Goal: Transaction & Acquisition: Download file/media

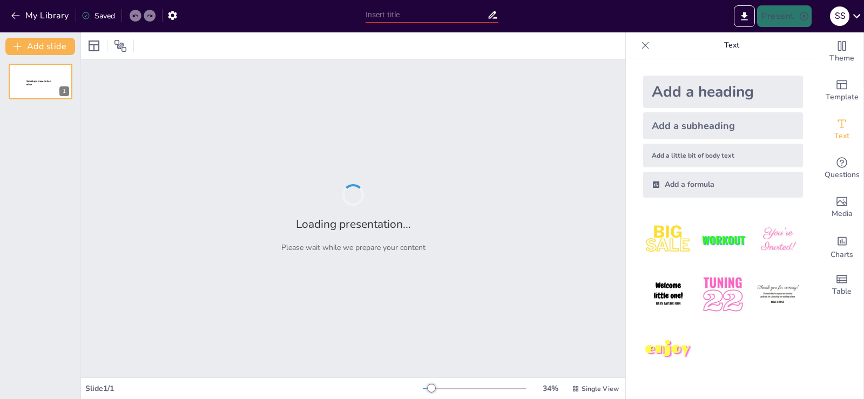
type input "[MEDICAL_DATA]: Un Estudio de Caso sobre la Intervención Terapéutica"
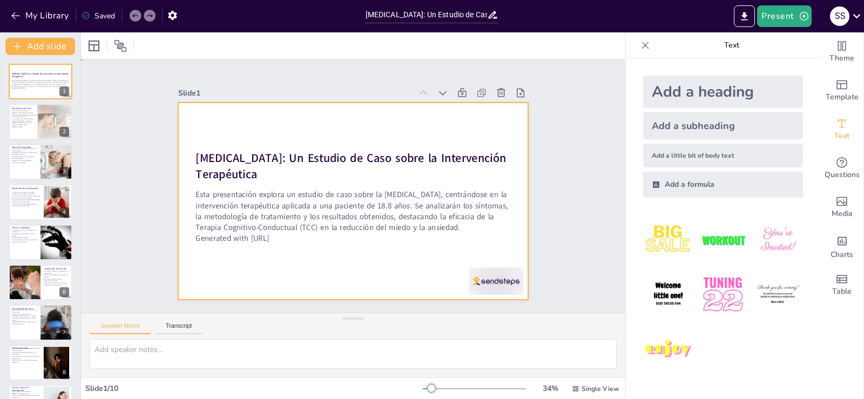
click at [274, 126] on div at bounding box center [347, 199] width 400 height 323
click at [36, 91] on div "Esta presentación explora un estudio de caso sobre la [MEDICAL_DATA], centrándo…" at bounding box center [40, 84] width 58 height 13
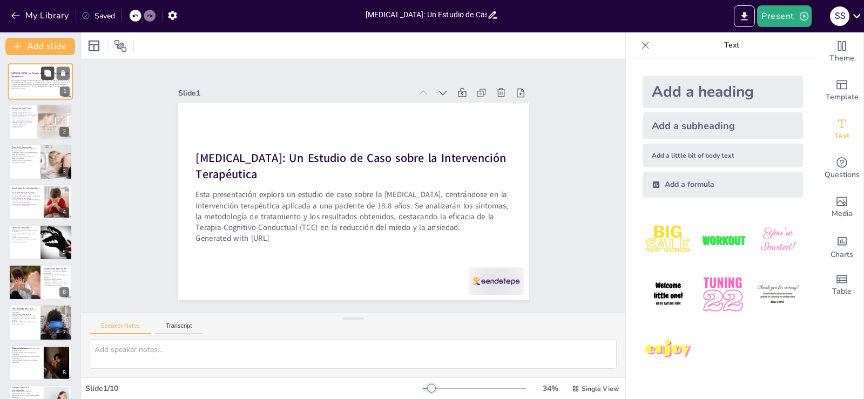
click at [46, 74] on icon at bounding box center [47, 73] width 6 height 6
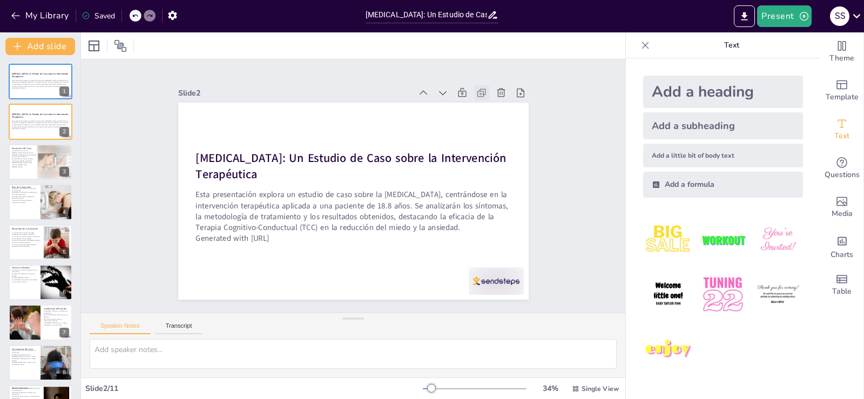
click at [485, 101] on icon at bounding box center [491, 107] width 12 height 12
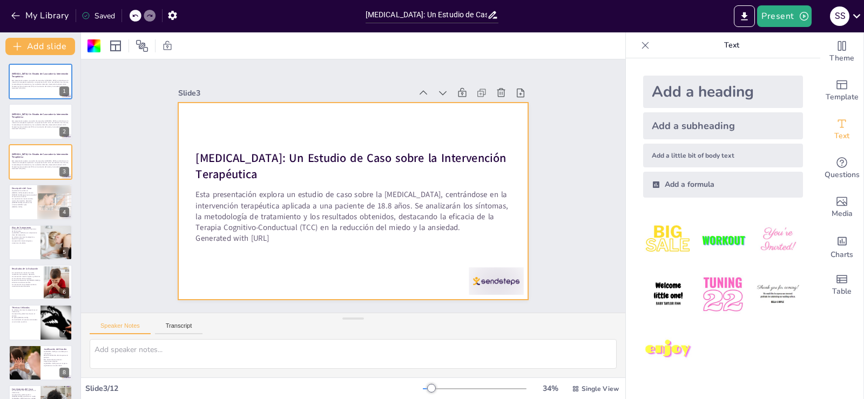
click at [477, 88] on icon at bounding box center [482, 93] width 11 height 11
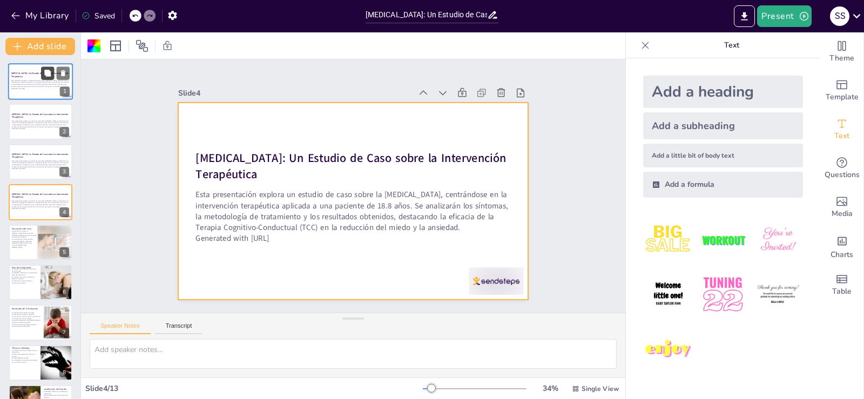
click at [48, 75] on icon at bounding box center [47, 73] width 6 height 6
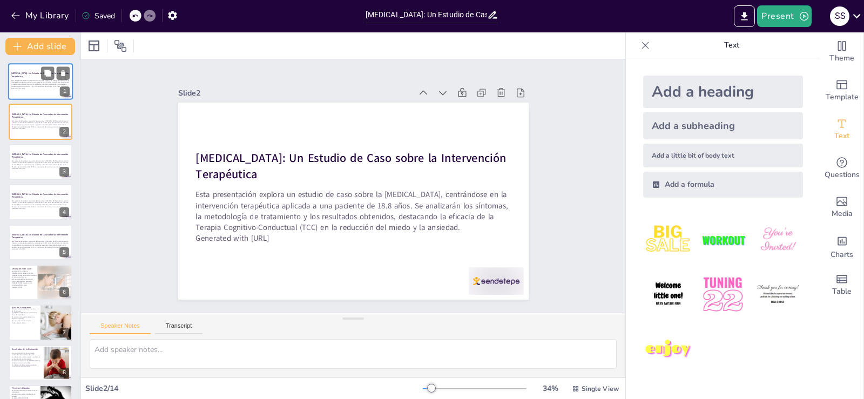
click at [30, 83] on p "Esta presentación explora un estudio de caso sobre la [MEDICAL_DATA], centrándo…" at bounding box center [40, 83] width 58 height 8
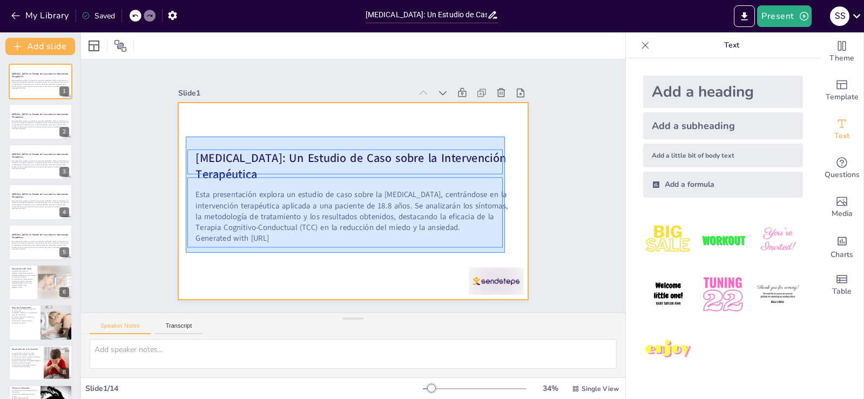
drag, startPoint x: 186, startPoint y: 137, endPoint x: 505, endPoint y: 253, distance: 339.8
click at [505, 253] on div at bounding box center [353, 201] width 351 height 197
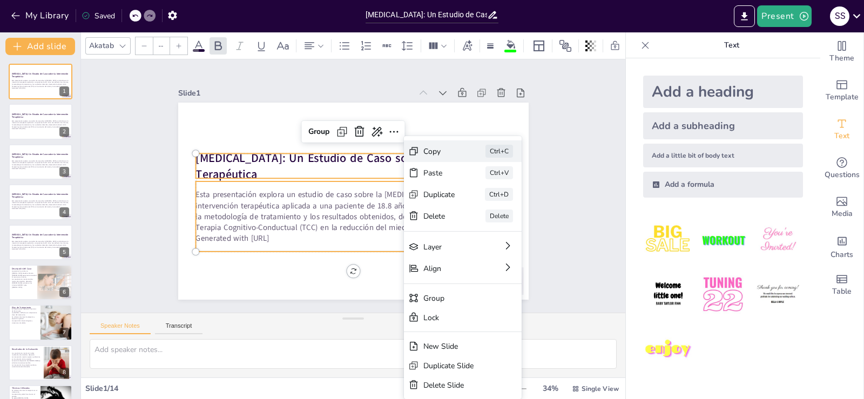
click at [501, 222] on div "Copy" at bounding box center [517, 229] width 33 height 14
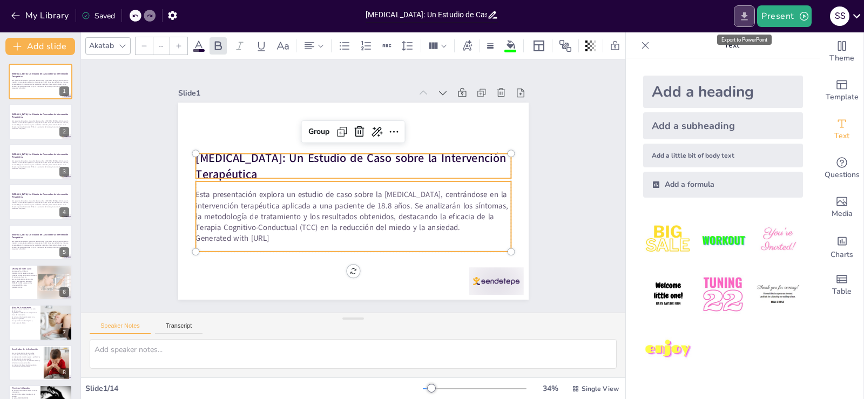
click at [747, 18] on icon "Export to PowerPoint" at bounding box center [744, 16] width 11 height 11
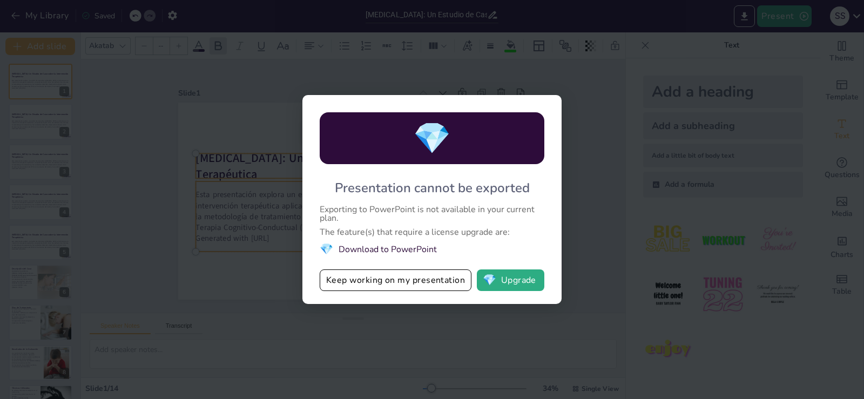
click at [353, 251] on li "💎 Download to PowerPoint" at bounding box center [432, 249] width 225 height 15
click at [398, 283] on button "Keep working on my presentation" at bounding box center [396, 281] width 152 height 22
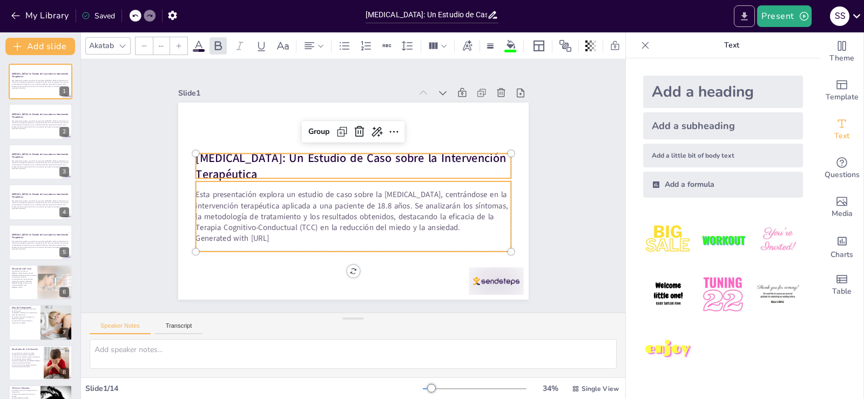
click at [750, 18] on icon "Export to PowerPoint" at bounding box center [744, 16] width 11 height 11
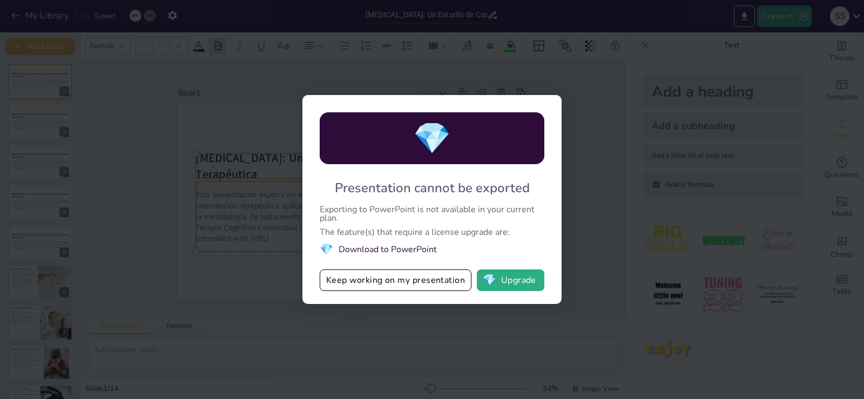
click at [579, 109] on div "💎 Presentation cannot be exported Exporting to PowerPoint is not available in y…" at bounding box center [432, 199] width 864 height 399
